Goal: Task Accomplishment & Management: Understand process/instructions

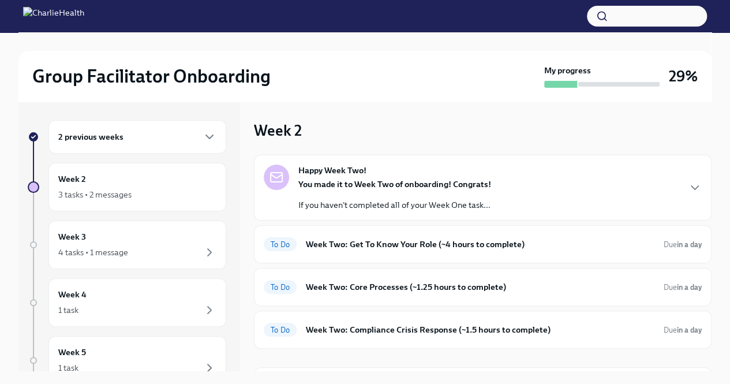
scroll to position [50, 0]
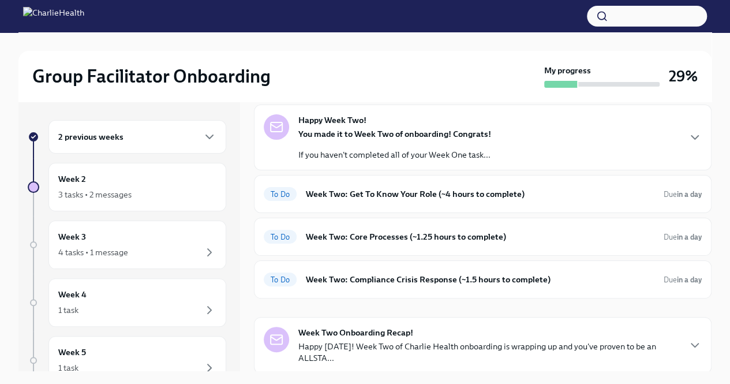
click at [283, 124] on div at bounding box center [276, 126] width 25 height 25
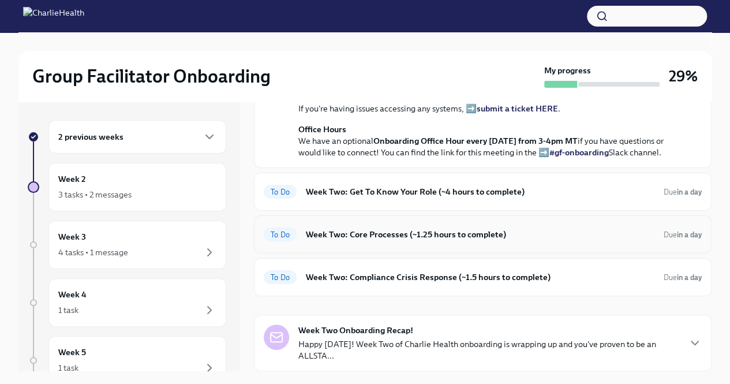
scroll to position [388, 0]
click at [299, 201] on div "To Do Week Two: Get To Know Your Role (~4 hours to complete) Due in a day" at bounding box center [483, 191] width 438 height 18
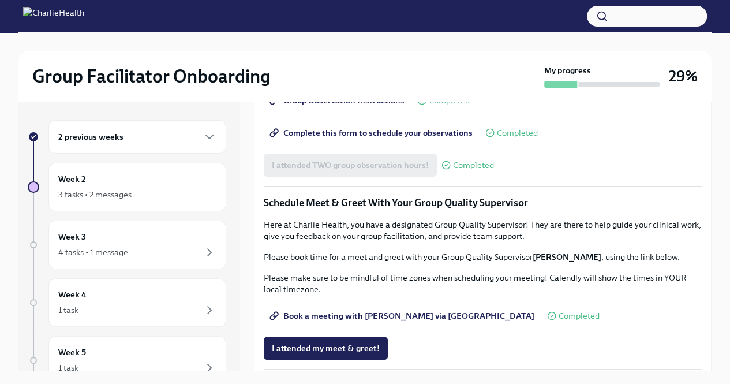
scroll to position [710, 0]
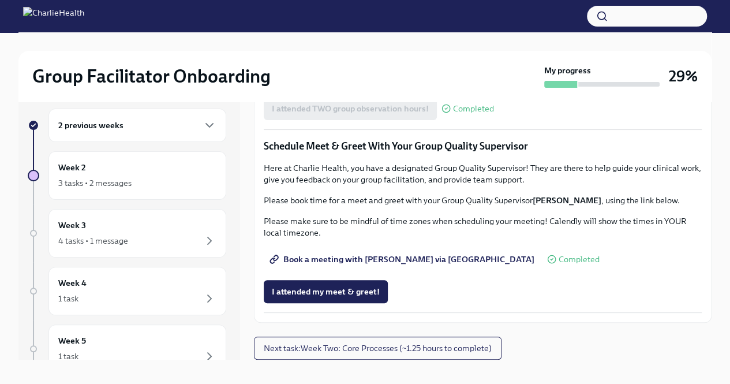
scroll to position [12, 0]
click at [368, 285] on span "I attended my meet & greet!" at bounding box center [326, 291] width 108 height 12
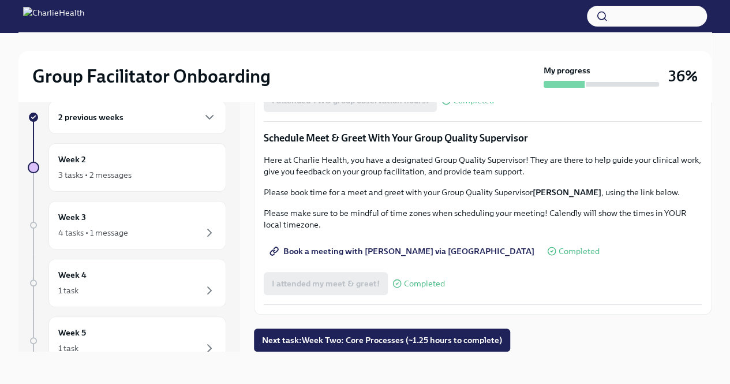
scroll to position [1088, 0]
click at [455, 341] on span "Next task : Week Two: Core Processes (~1.25 hours to complete)" at bounding box center [382, 340] width 240 height 12
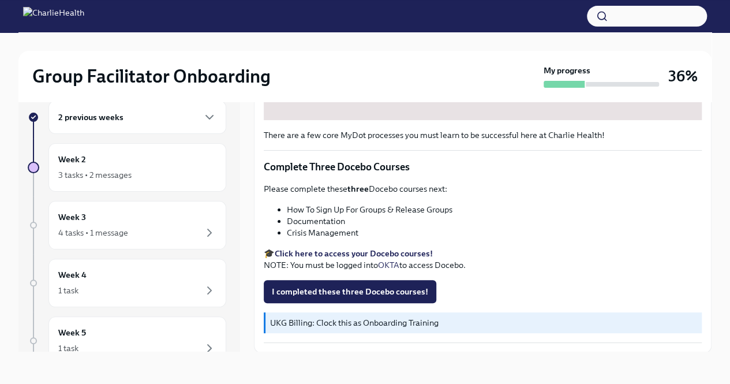
scroll to position [438, 0]
